Goal: Transaction & Acquisition: Purchase product/service

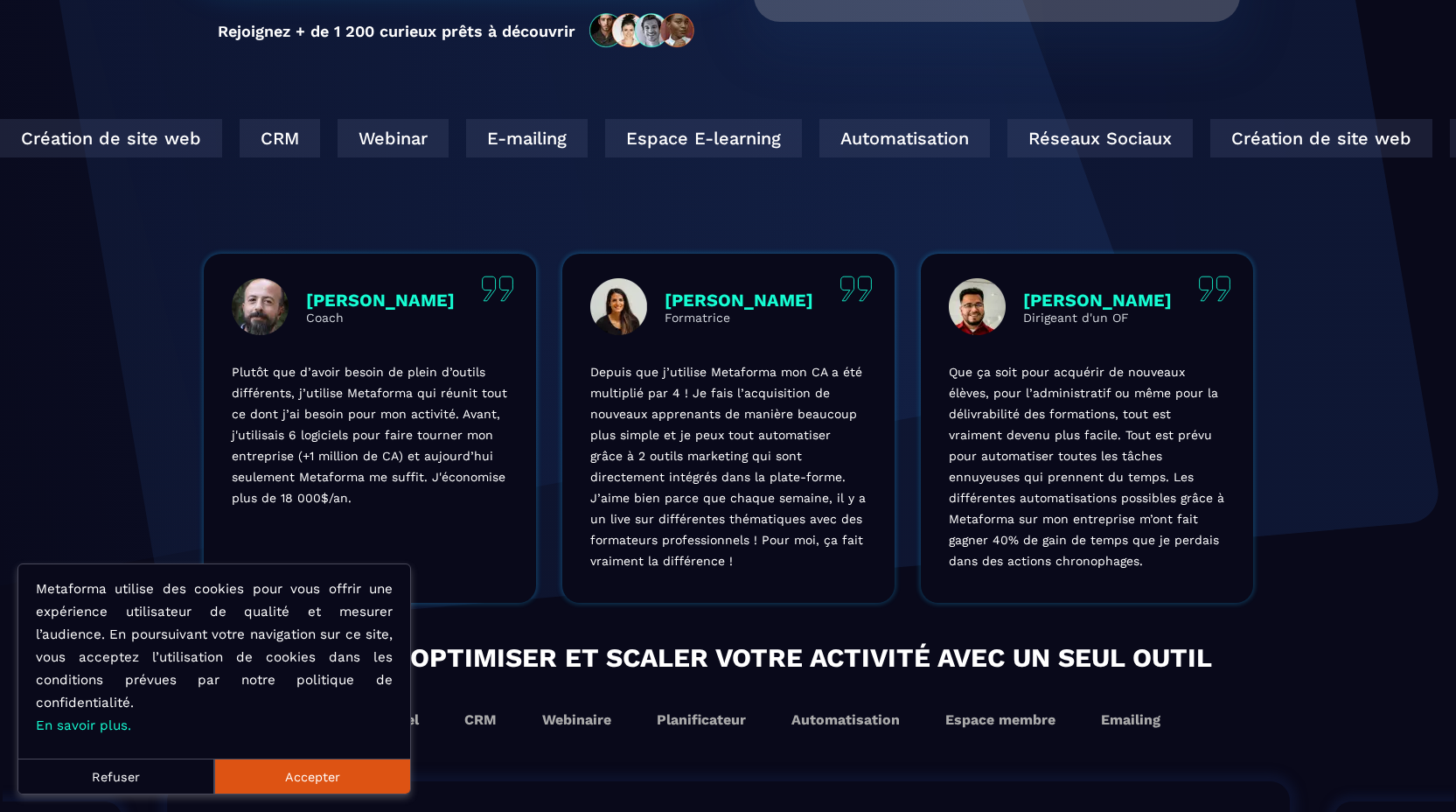
scroll to position [853, 0]
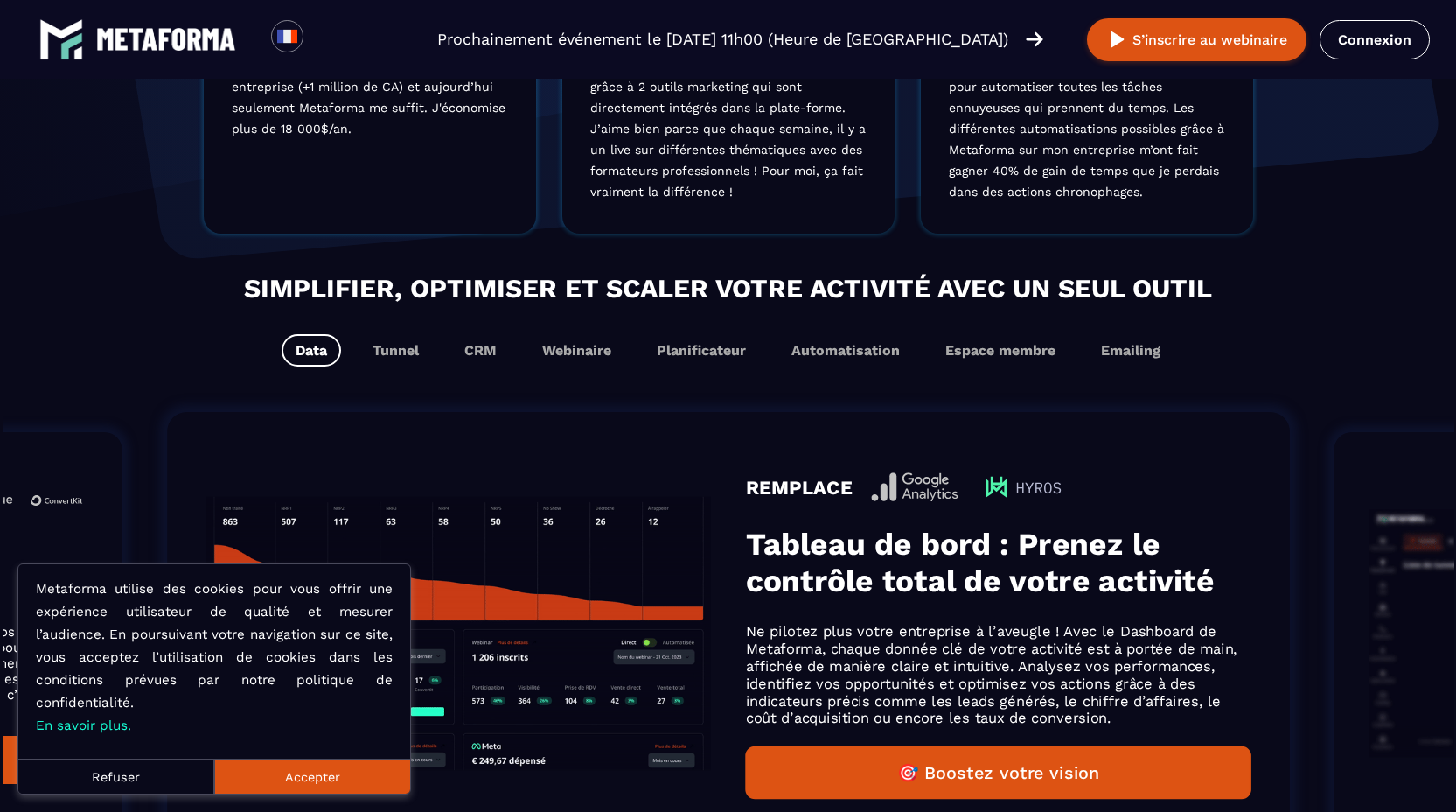
click at [340, 785] on button "Accepter" at bounding box center [311, 776] width 196 height 35
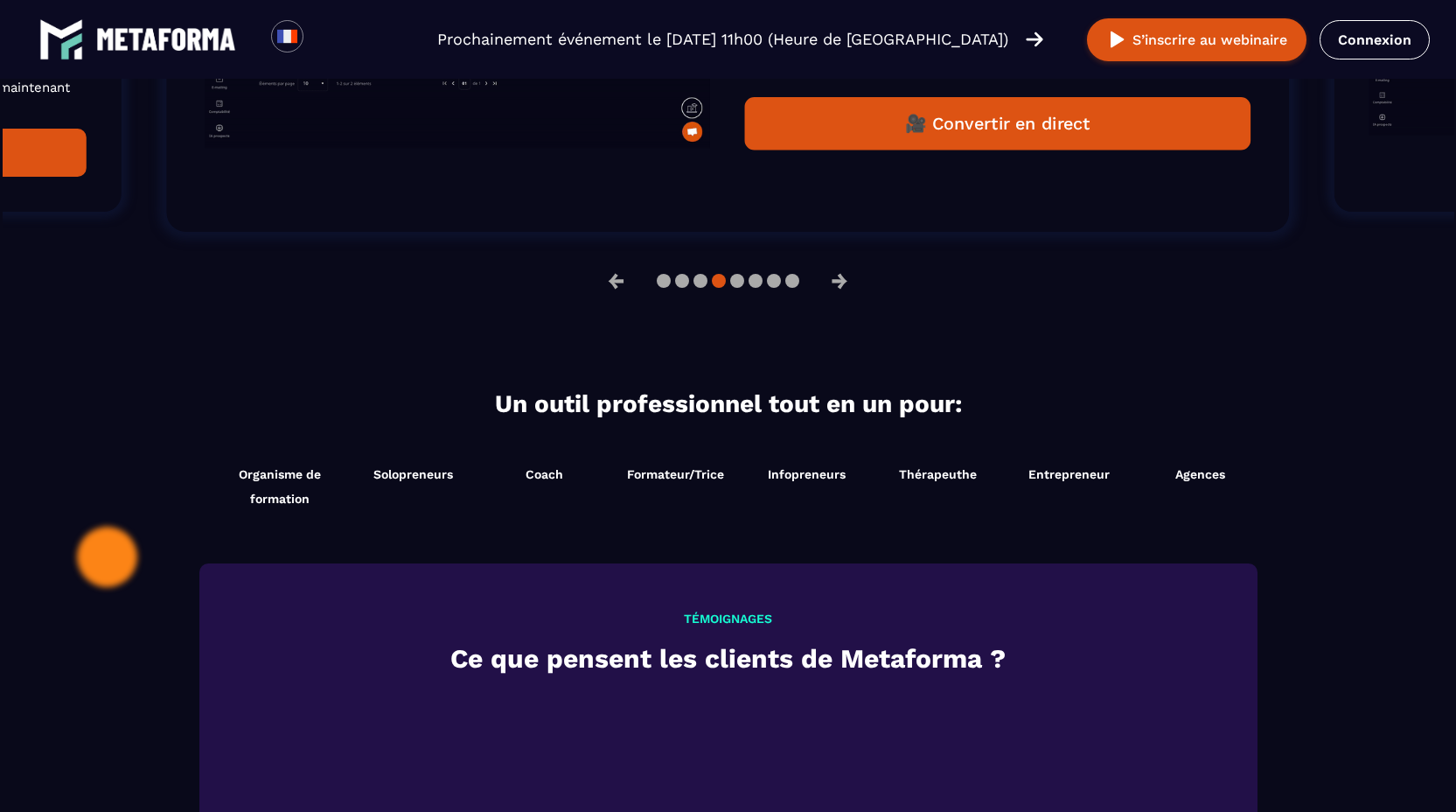
scroll to position [1448, 0]
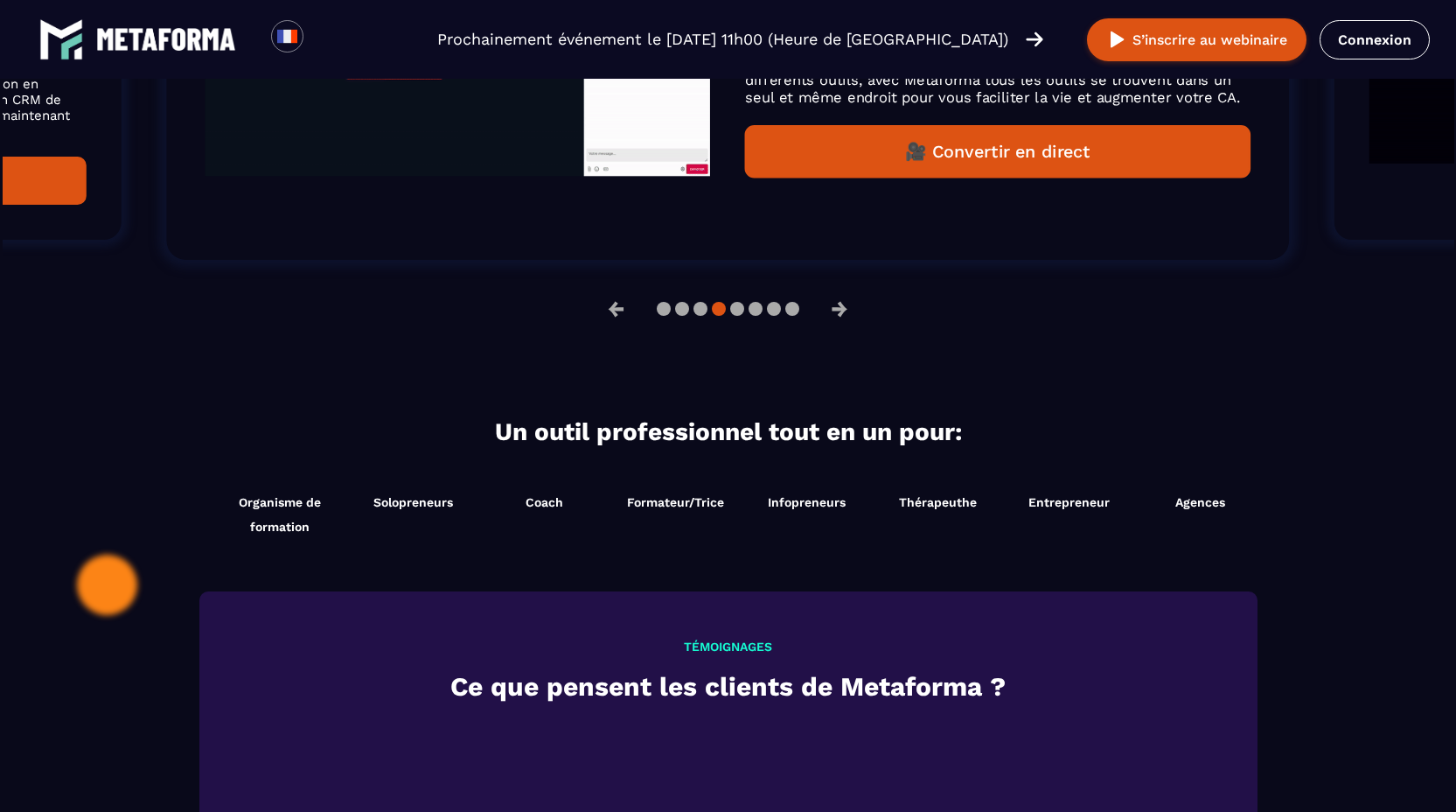
click at [212, 33] on img at bounding box center [166, 39] width 139 height 23
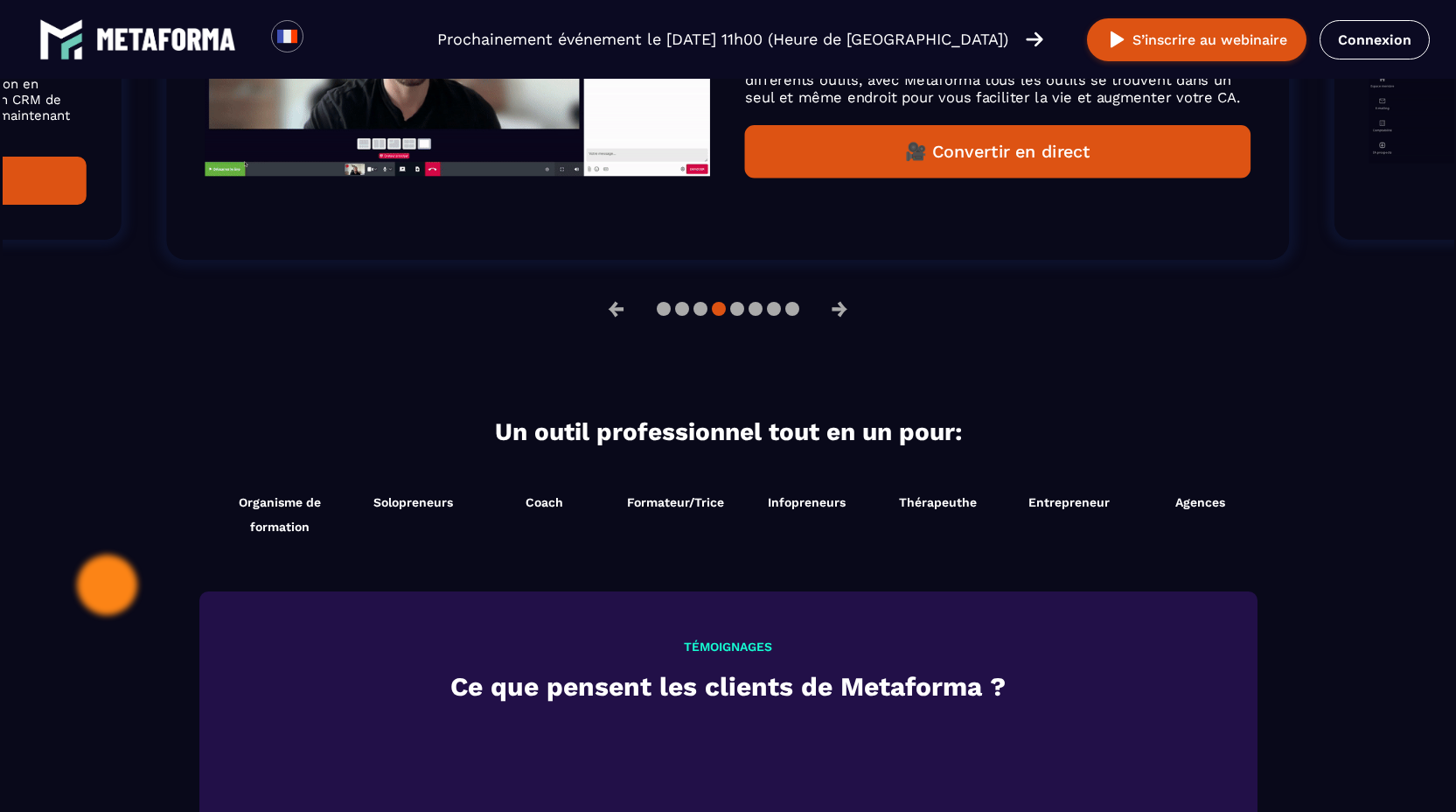
click at [212, 33] on img at bounding box center [166, 39] width 139 height 23
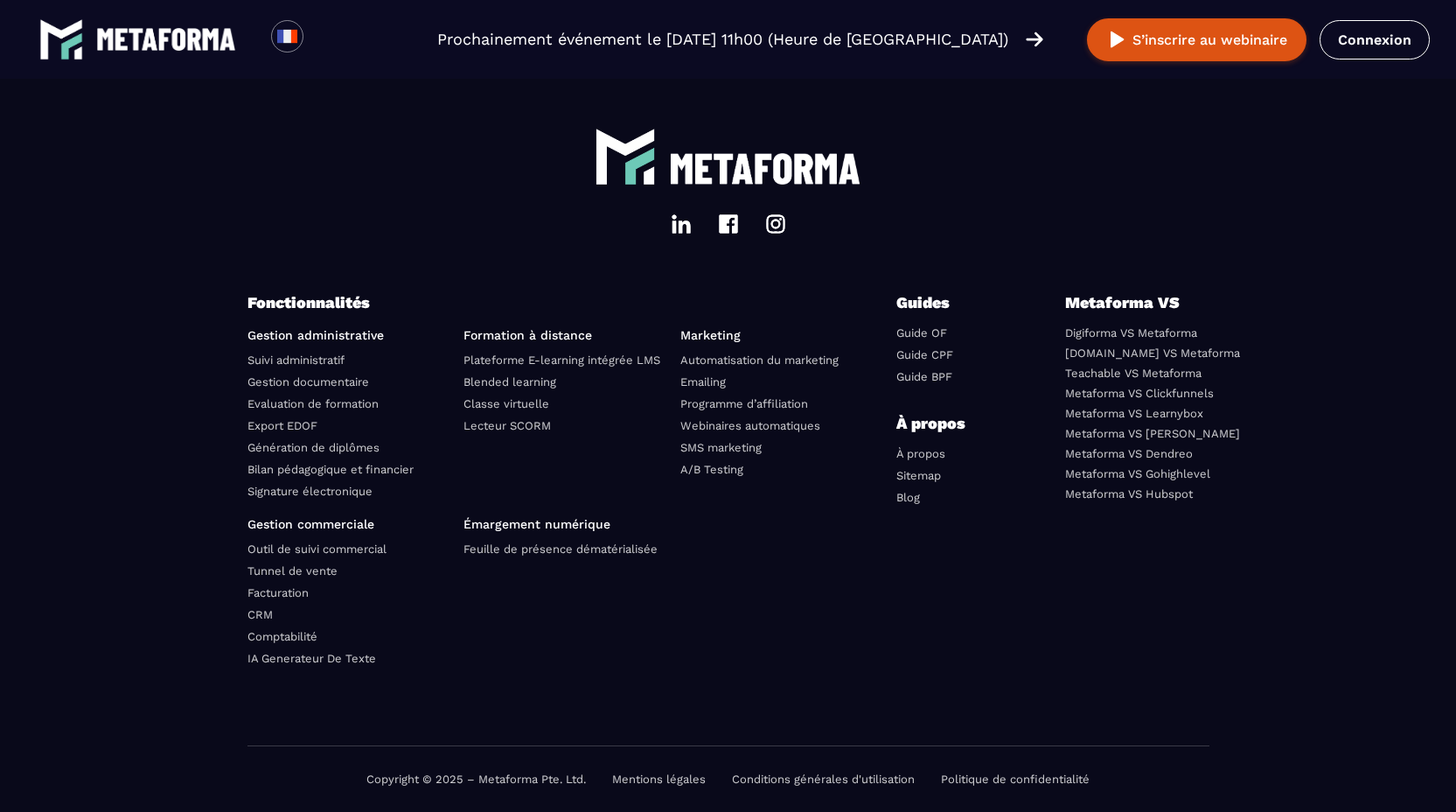
scroll to position [6003, 0]
